Goal: Information Seeking & Learning: Learn about a topic

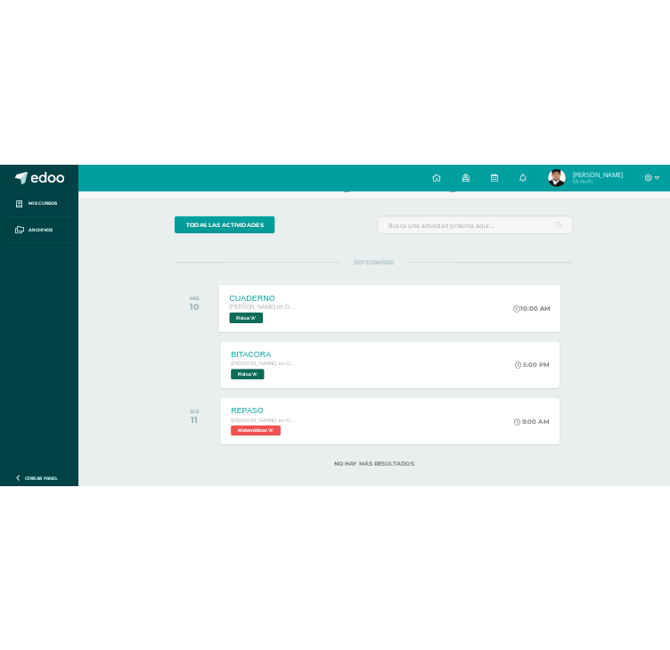
scroll to position [125, 0]
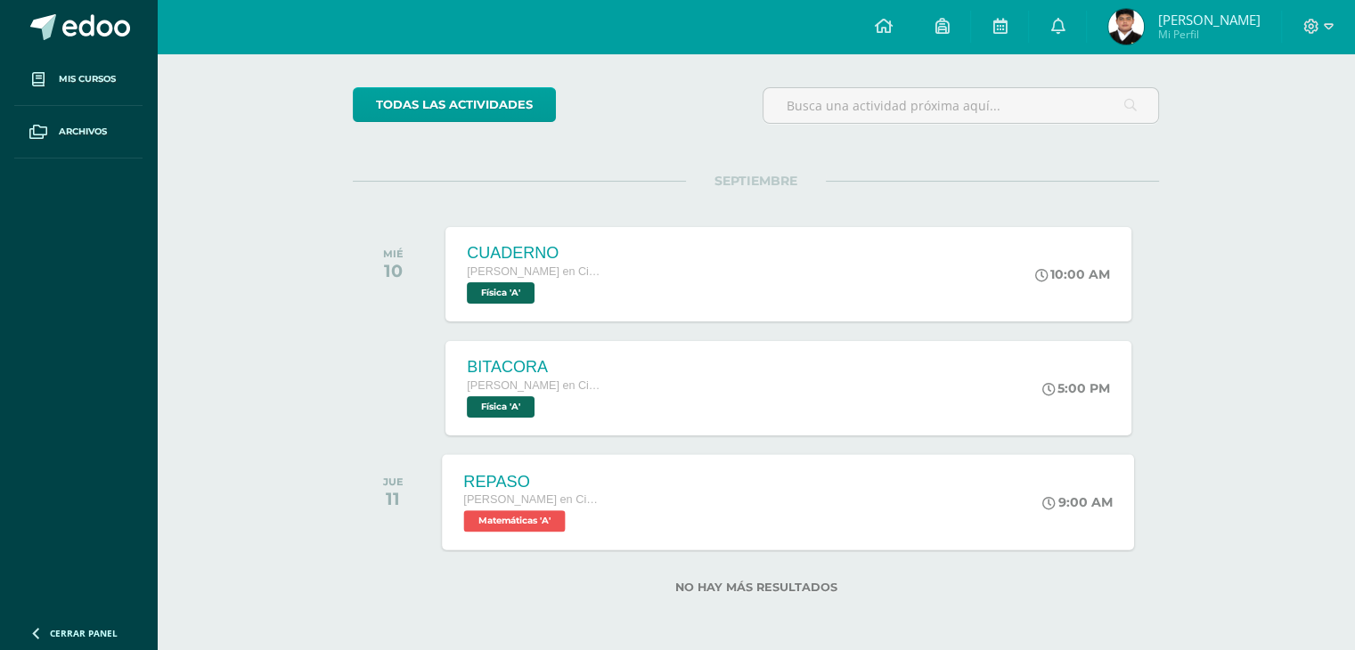
click at [673, 524] on div "REPASO Quinto Bachillerato en Ciencias Biológicas Bach. CCLL en Ciencias Biológ…" at bounding box center [789, 501] width 692 height 95
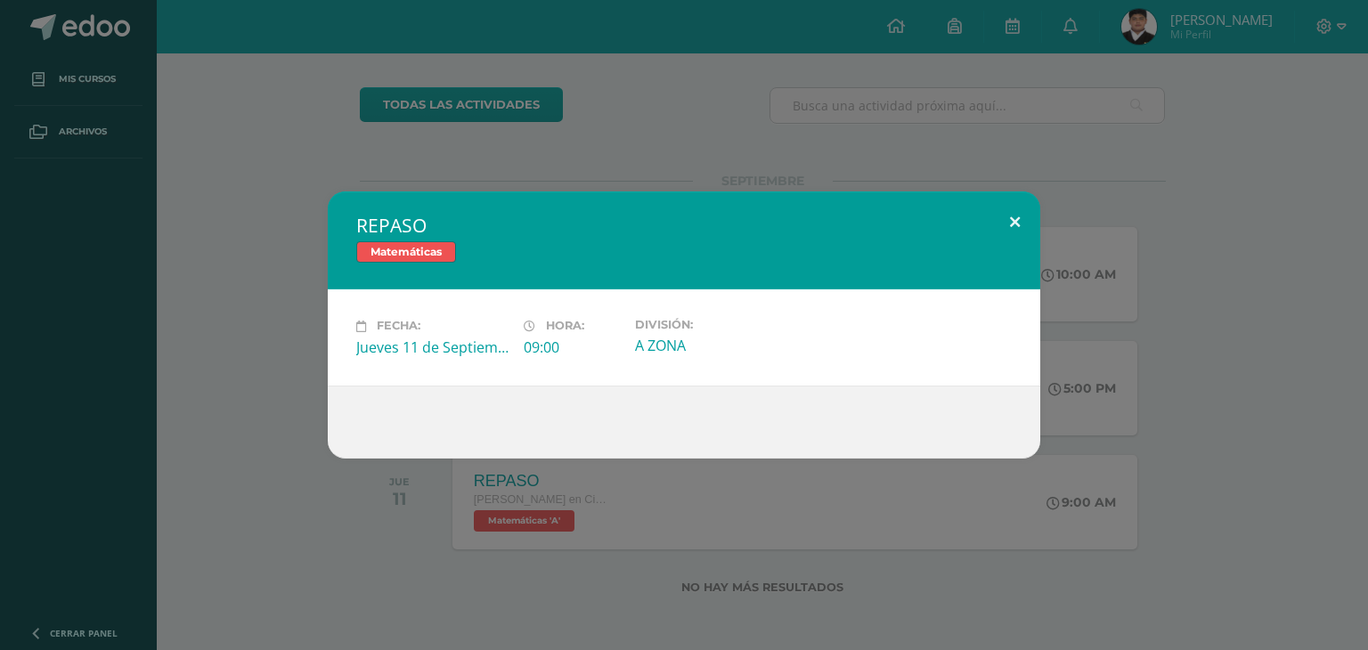
click at [1023, 236] on button at bounding box center [1014, 221] width 51 height 61
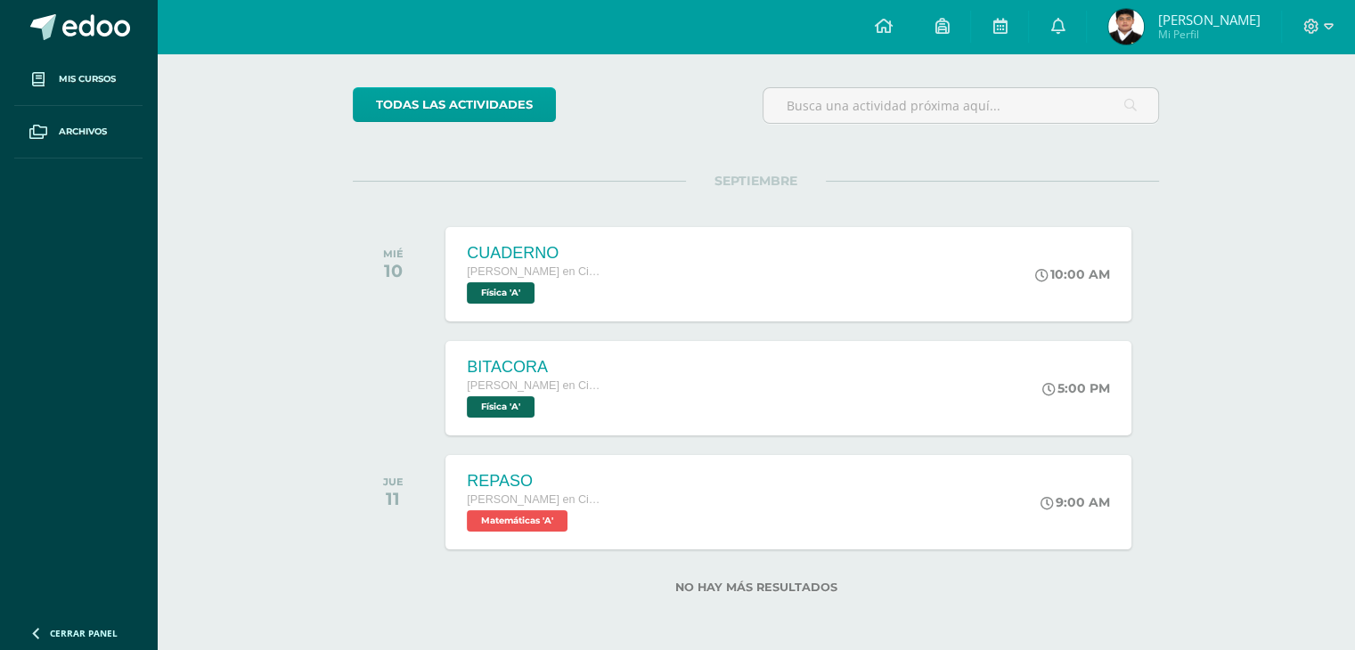
click at [882, 289] on div "CUADERNO Quinto Bachillerato en Ciencias Biológicas Bach. CCLL en Ciencias Biol…" at bounding box center [787, 274] width 685 height 94
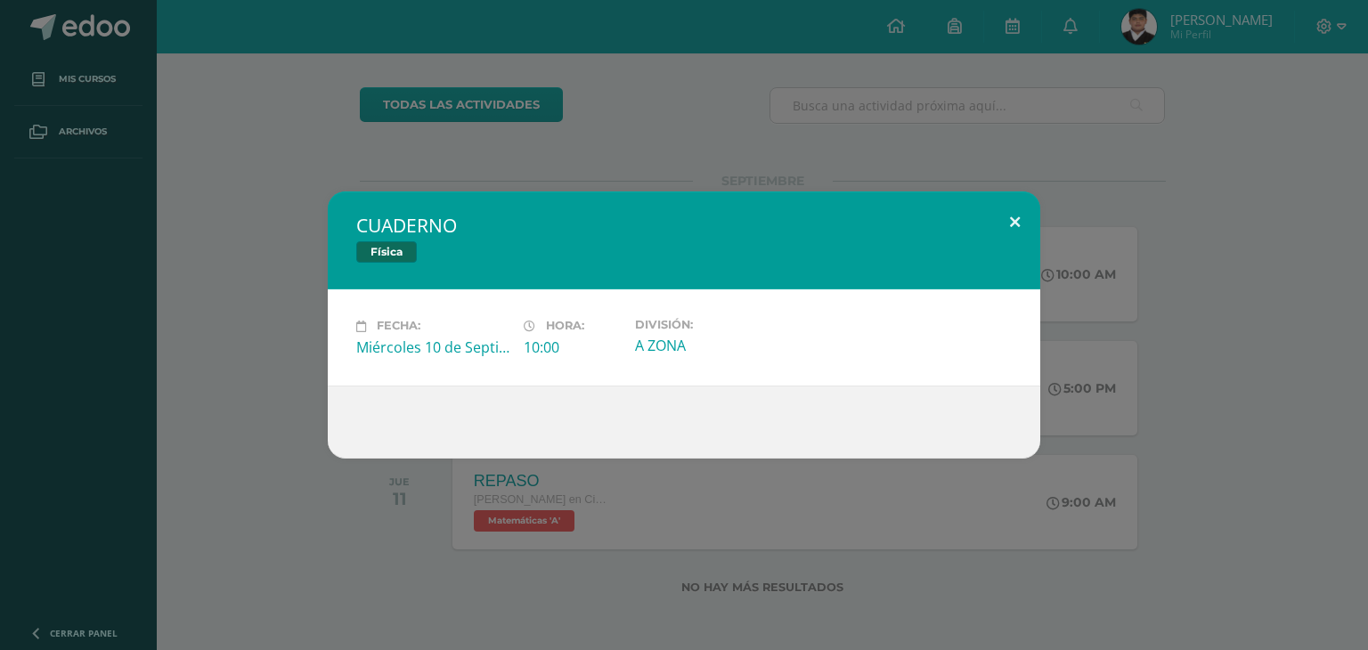
click at [999, 228] on button at bounding box center [1014, 221] width 51 height 61
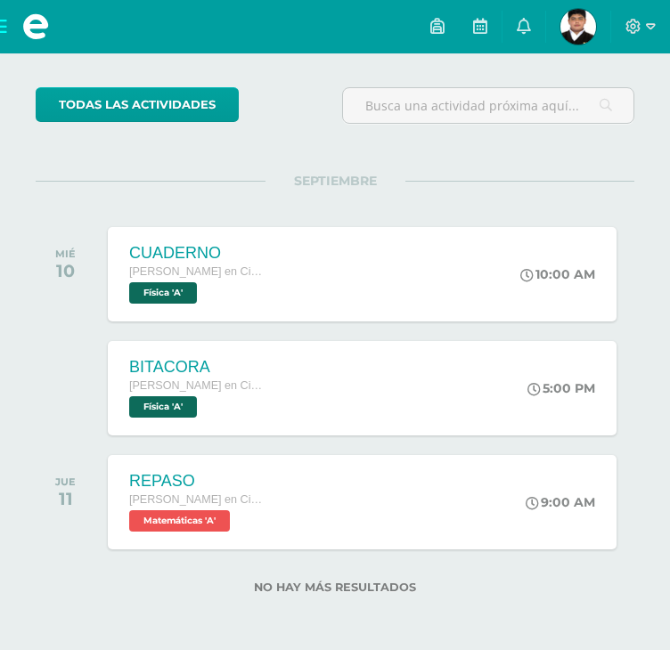
click at [5, 14] on span at bounding box center [35, 26] width 71 height 53
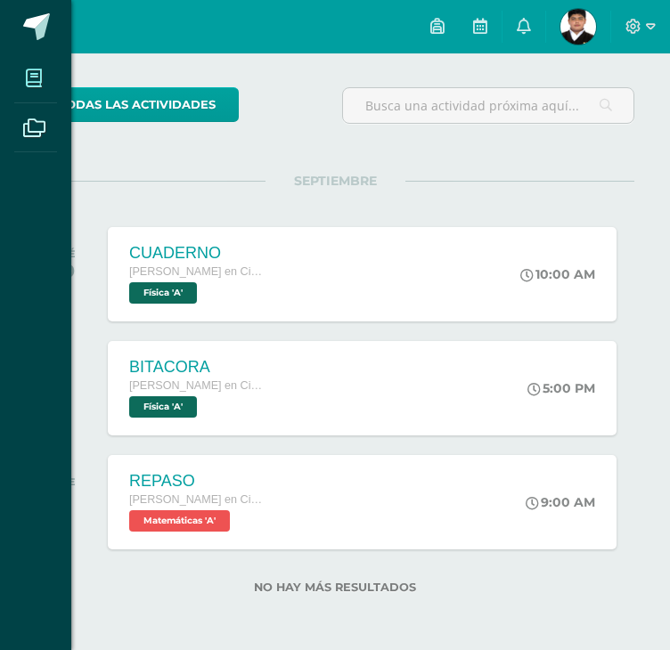
click at [23, 84] on span at bounding box center [34, 78] width 40 height 40
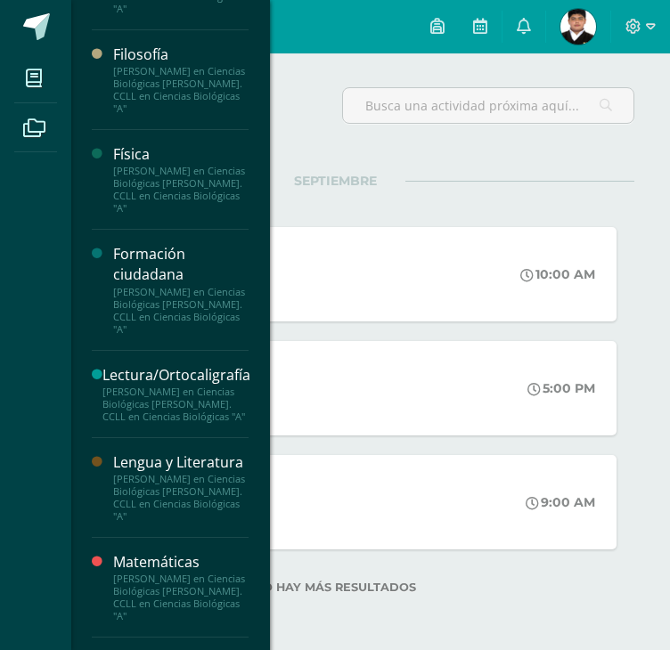
scroll to position [739, 0]
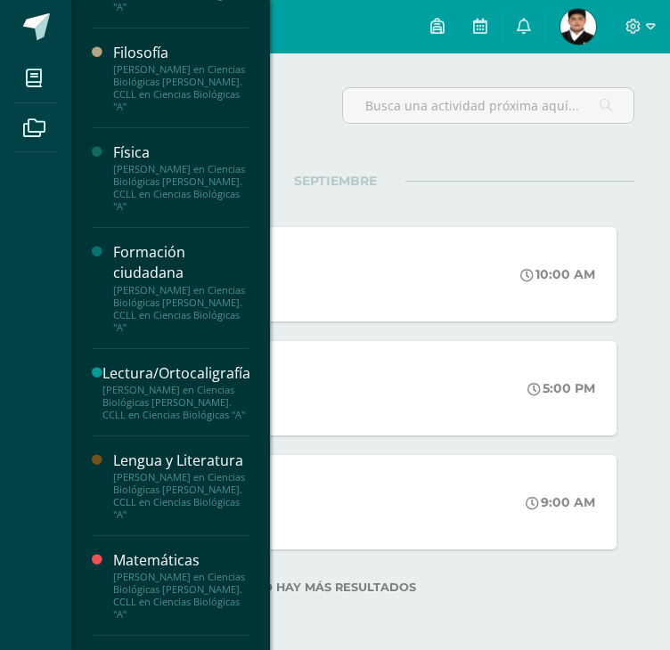
click at [163, 157] on div "Física" at bounding box center [180, 152] width 135 height 20
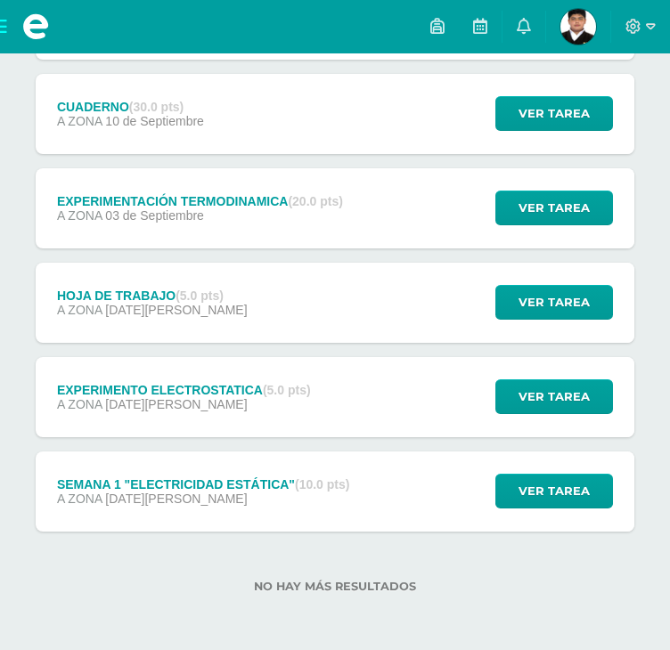
scroll to position [257, 0]
